Goal: Transaction & Acquisition: Subscribe to service/newsletter

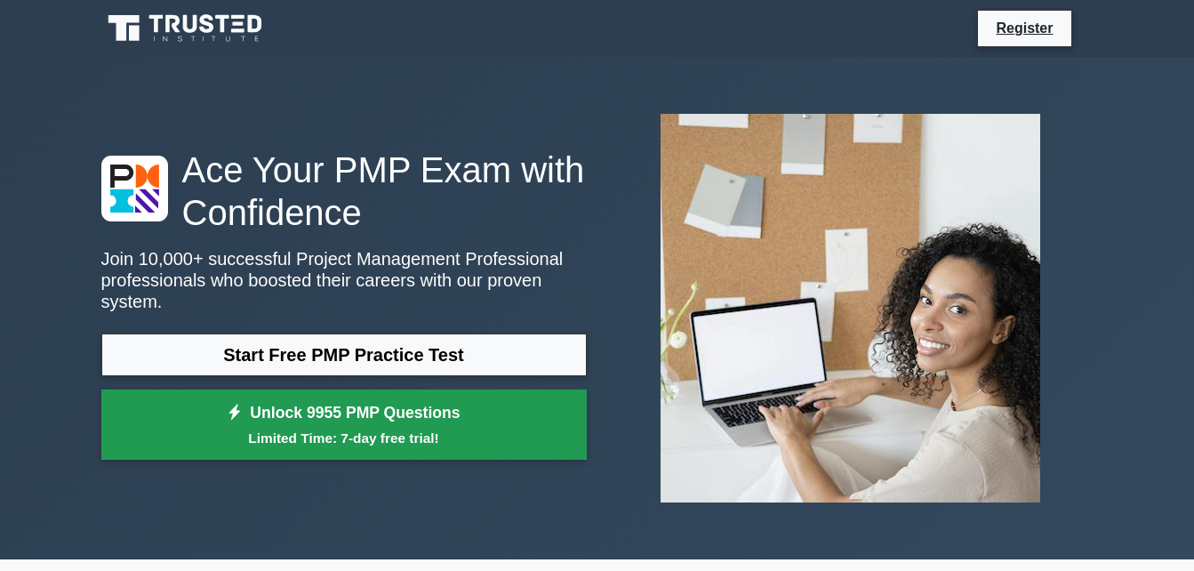
click at [356, 428] on small "Limited Time: 7-day free trial!" at bounding box center [344, 438] width 441 height 20
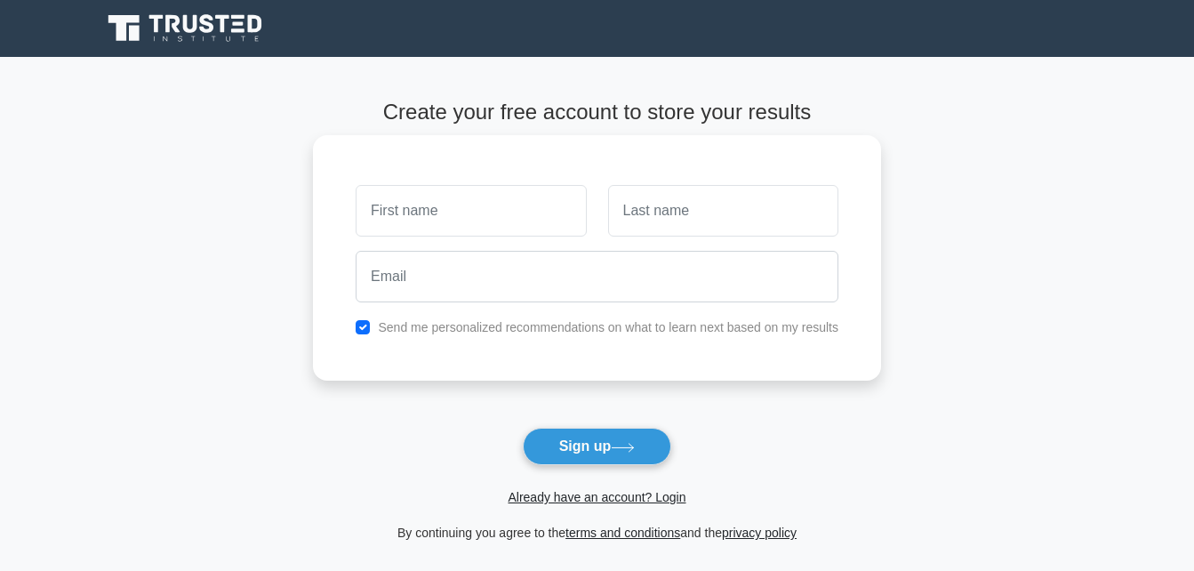
click at [434, 212] on input "text" at bounding box center [471, 211] width 230 height 52
type input "k"
type input "amon"
click at [660, 221] on input "text" at bounding box center [723, 211] width 230 height 52
paste input "n"
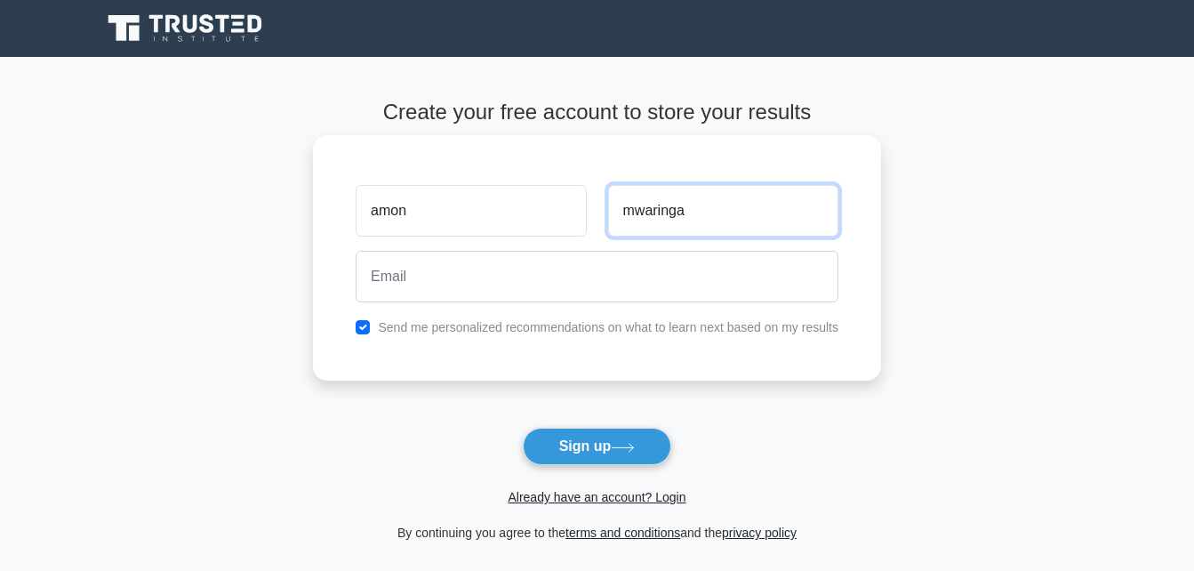
type input "mwaringa"
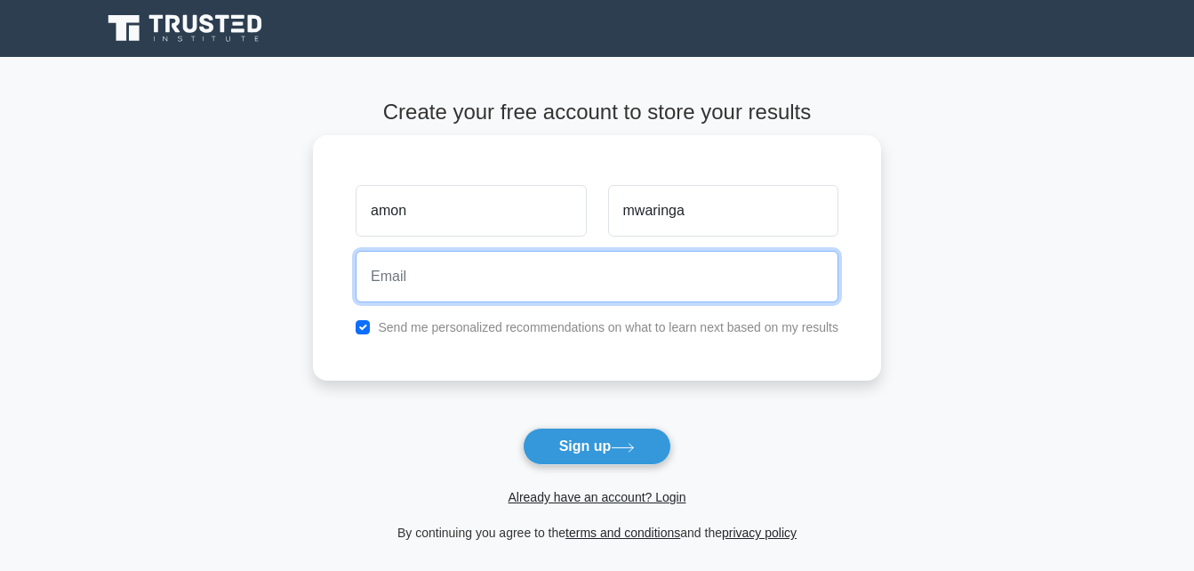
click at [586, 283] on input "email" at bounding box center [597, 277] width 483 height 52
type input "kasena.mwaringa@gmail.com"
click at [523, 428] on button "Sign up" at bounding box center [597, 446] width 149 height 37
